Goal: Use online tool/utility: Utilize a website feature to perform a specific function

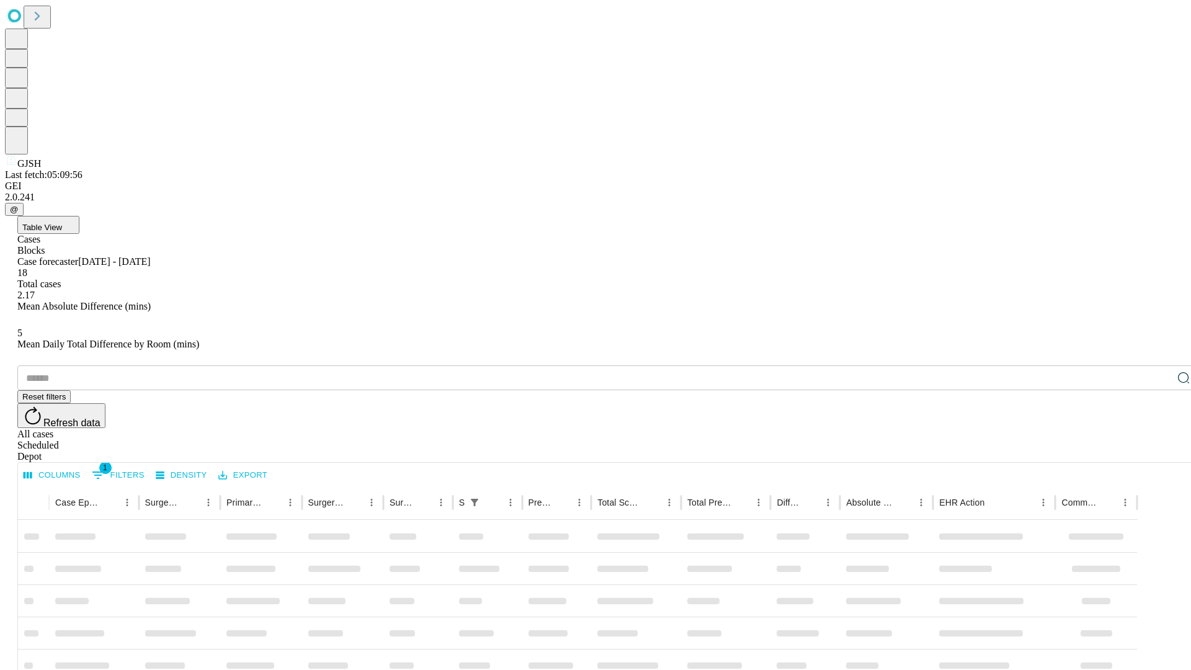
click at [62, 223] on span "Table View" at bounding box center [42, 227] width 40 height 9
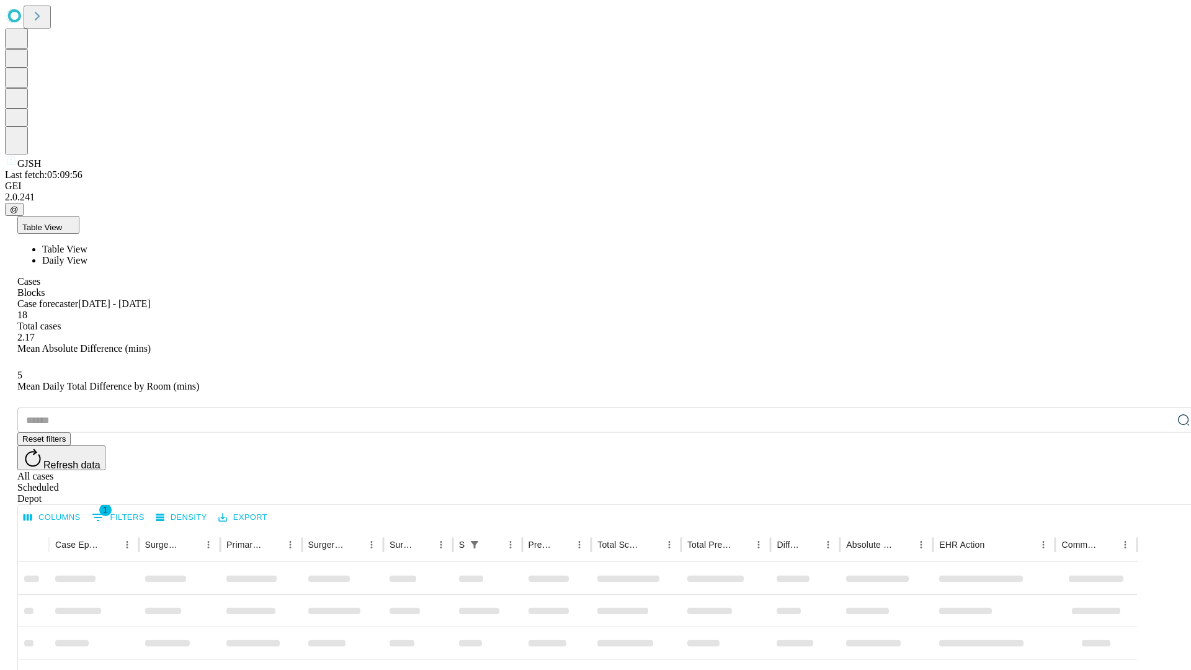
click at [87, 255] on span "Daily View" at bounding box center [64, 260] width 45 height 11
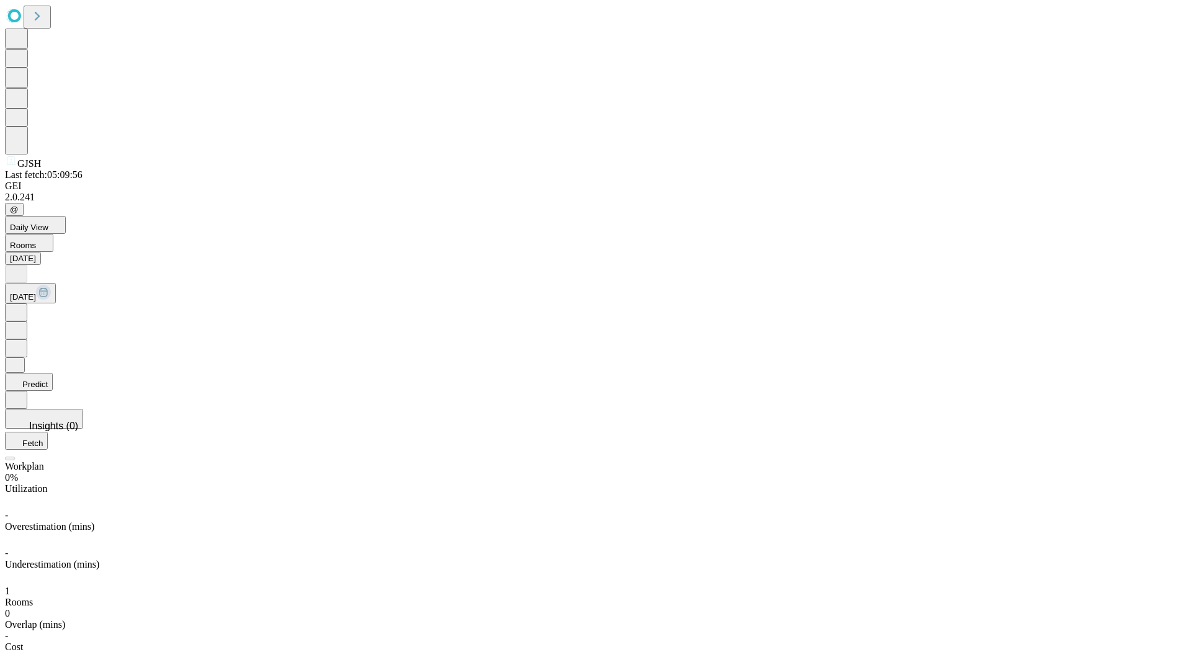
click at [53, 373] on button "Predict" at bounding box center [29, 382] width 48 height 18
